Goal: Task Accomplishment & Management: Use online tool/utility

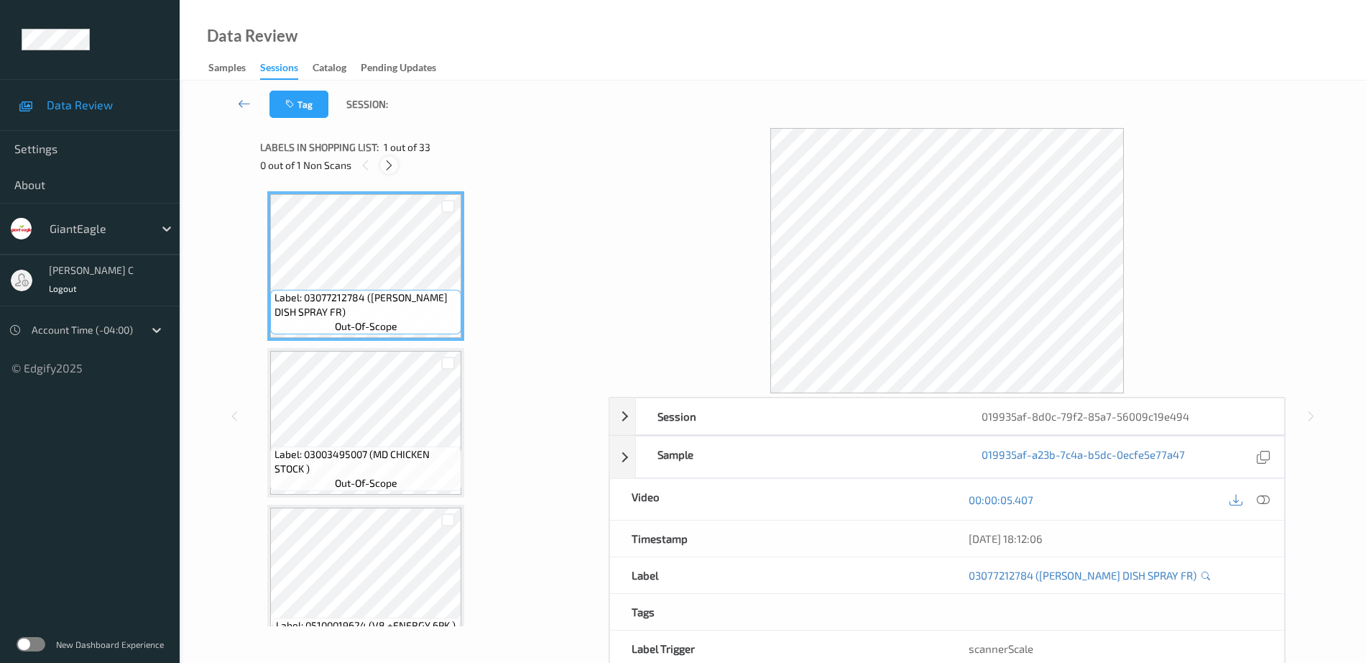
click at [391, 167] on icon at bounding box center [389, 165] width 12 height 13
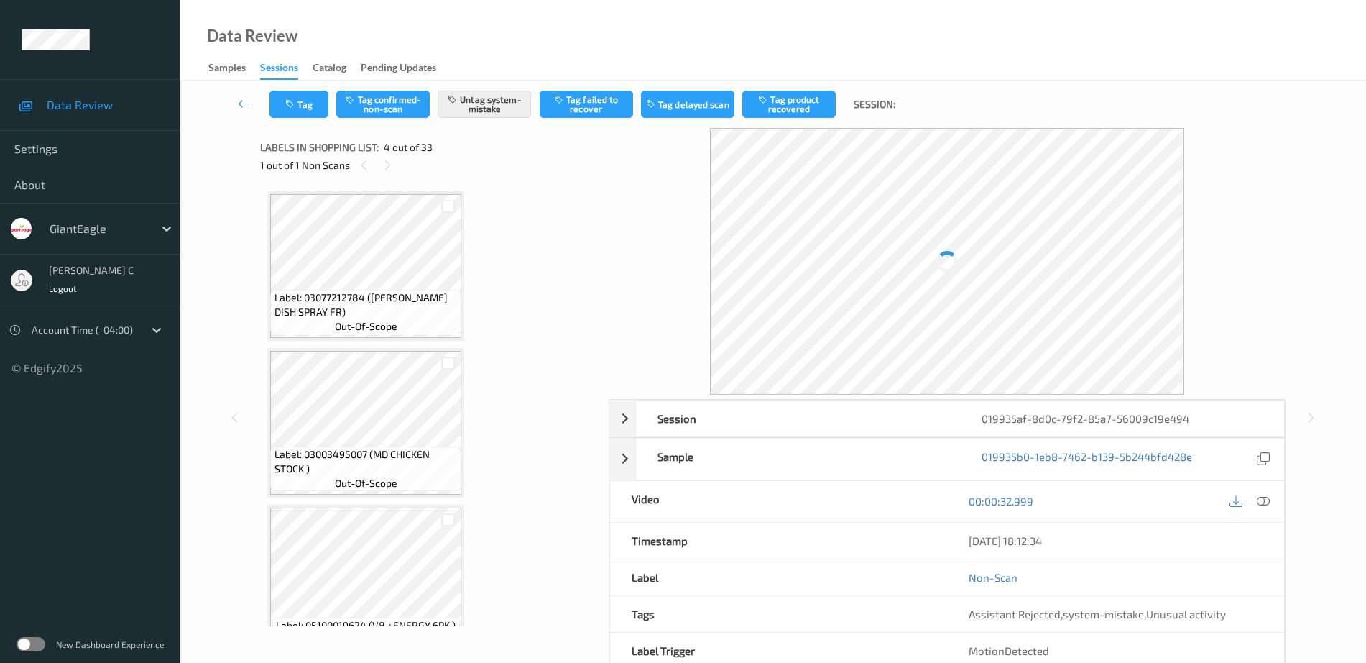
scroll to position [321, 0]
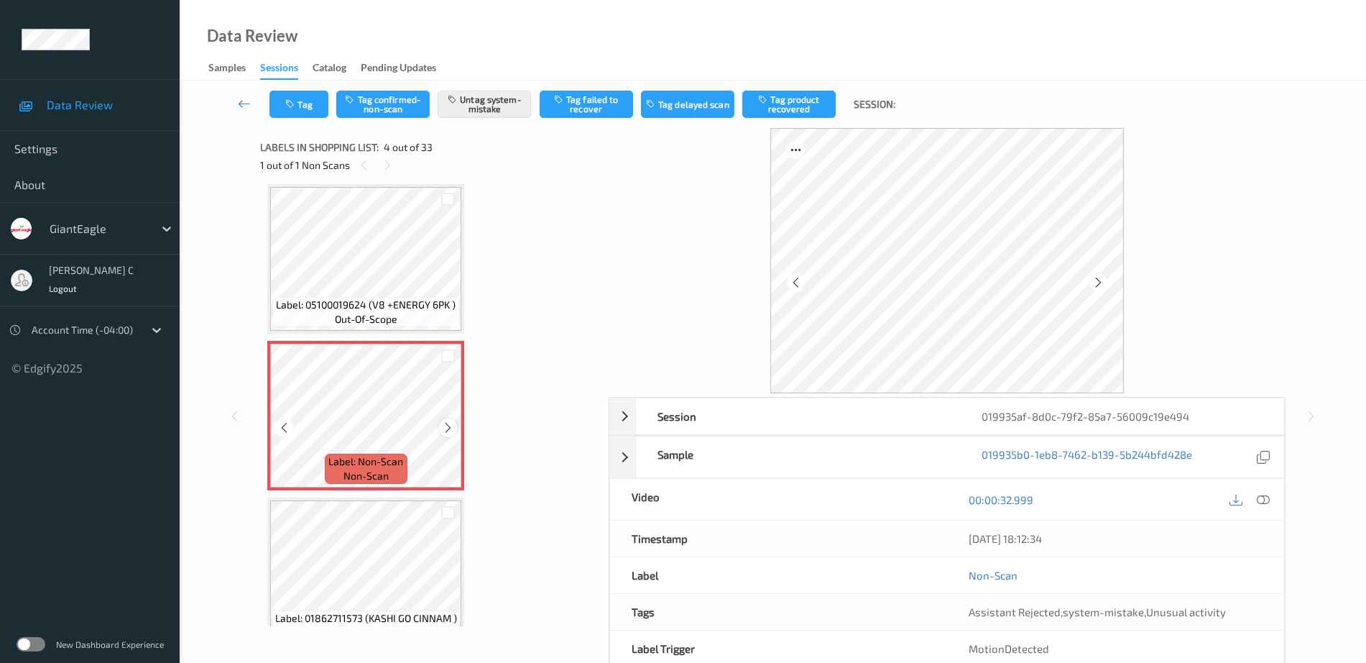
click at [446, 433] on icon at bounding box center [448, 427] width 12 height 13
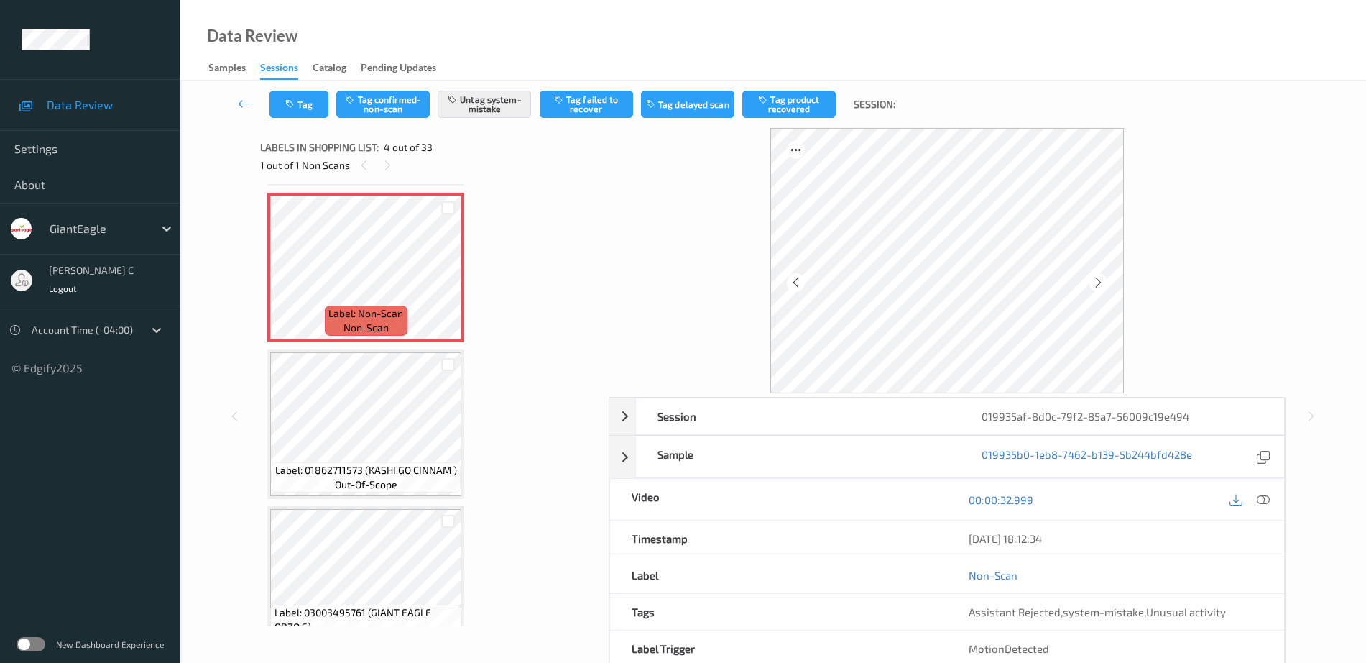
scroll to position [500, 0]
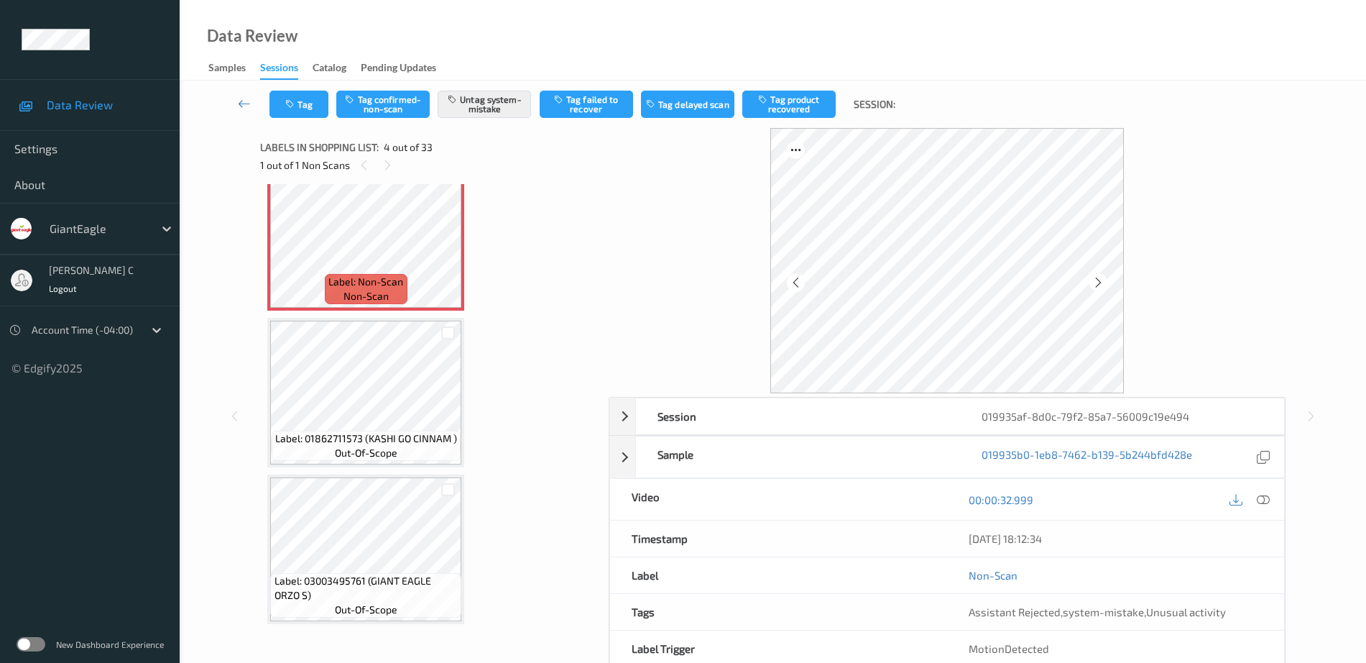
click at [381, 439] on span "Label: 01862711573 (KASHI GO CINNAM )" at bounding box center [366, 438] width 182 height 14
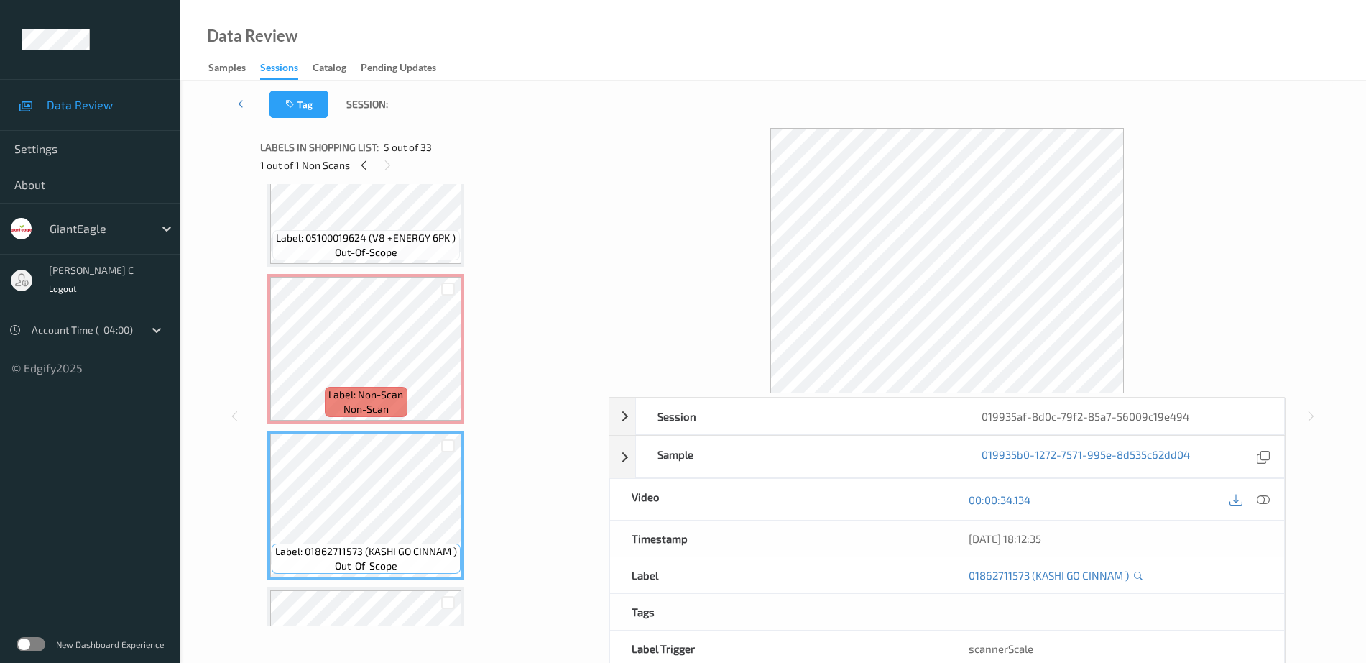
scroll to position [231, 0]
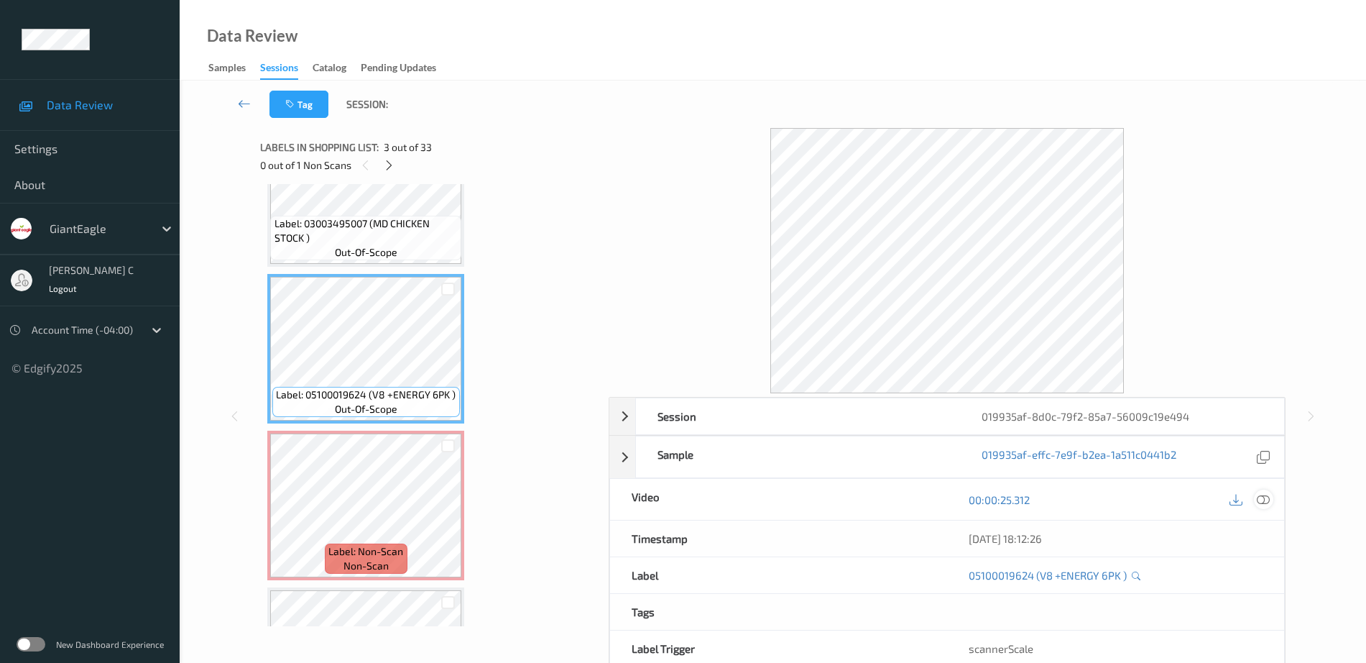
click at [1266, 497] on icon at bounding box center [1263, 499] width 13 height 13
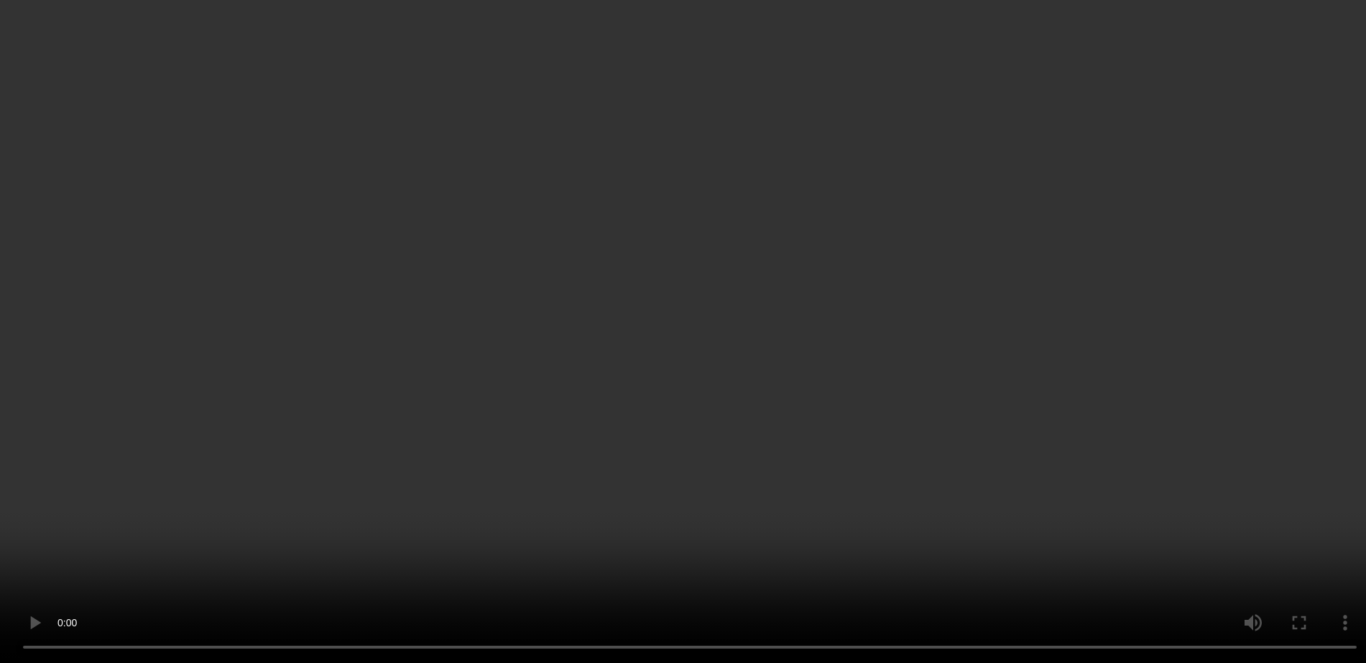
scroll to position [410, 0]
